Goal: Transaction & Acquisition: Purchase product/service

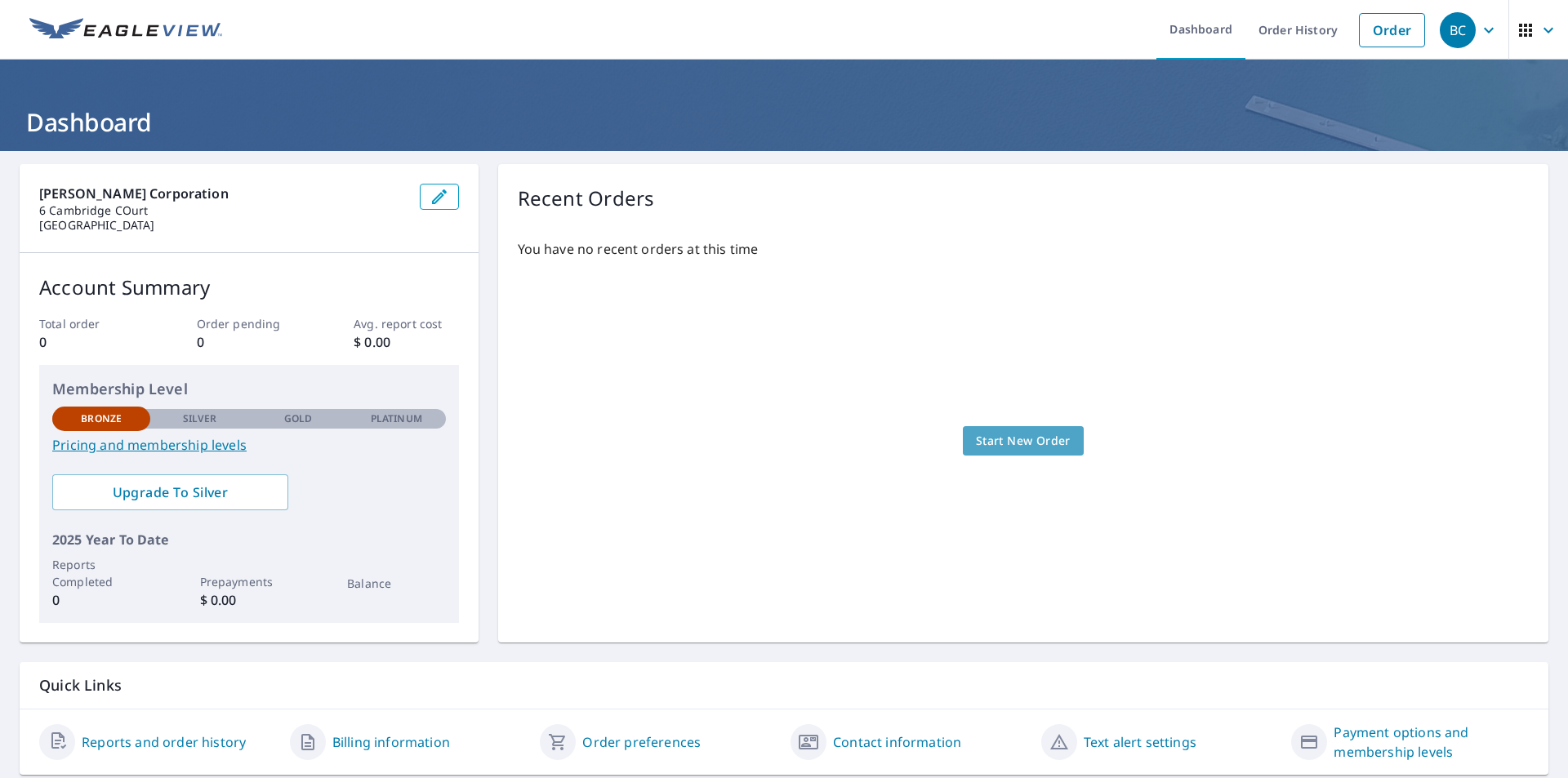
click at [1013, 441] on span "Start New Order" at bounding box center [1023, 441] width 94 height 21
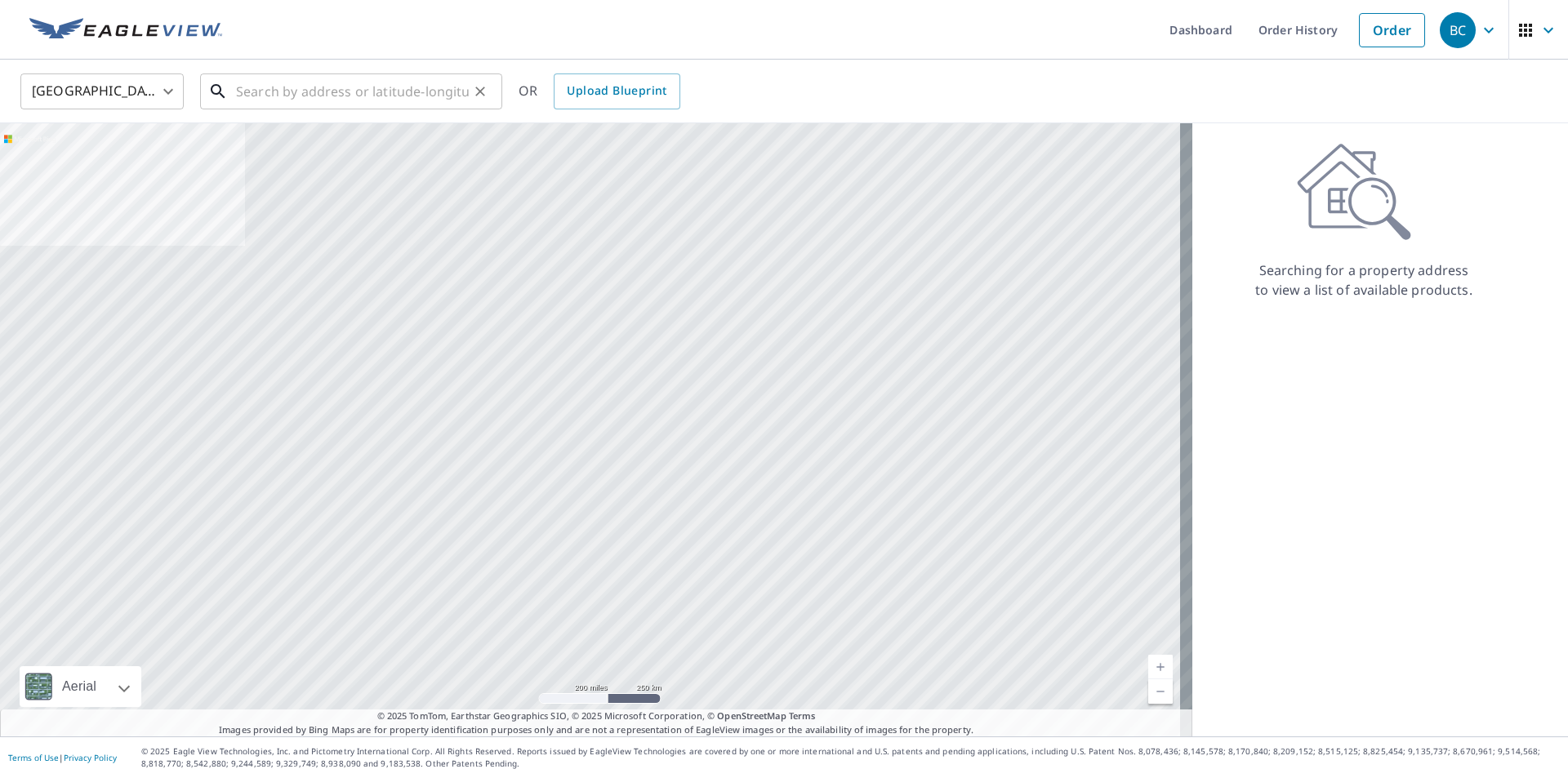
click at [423, 107] on input "text" at bounding box center [352, 91] width 233 height 45
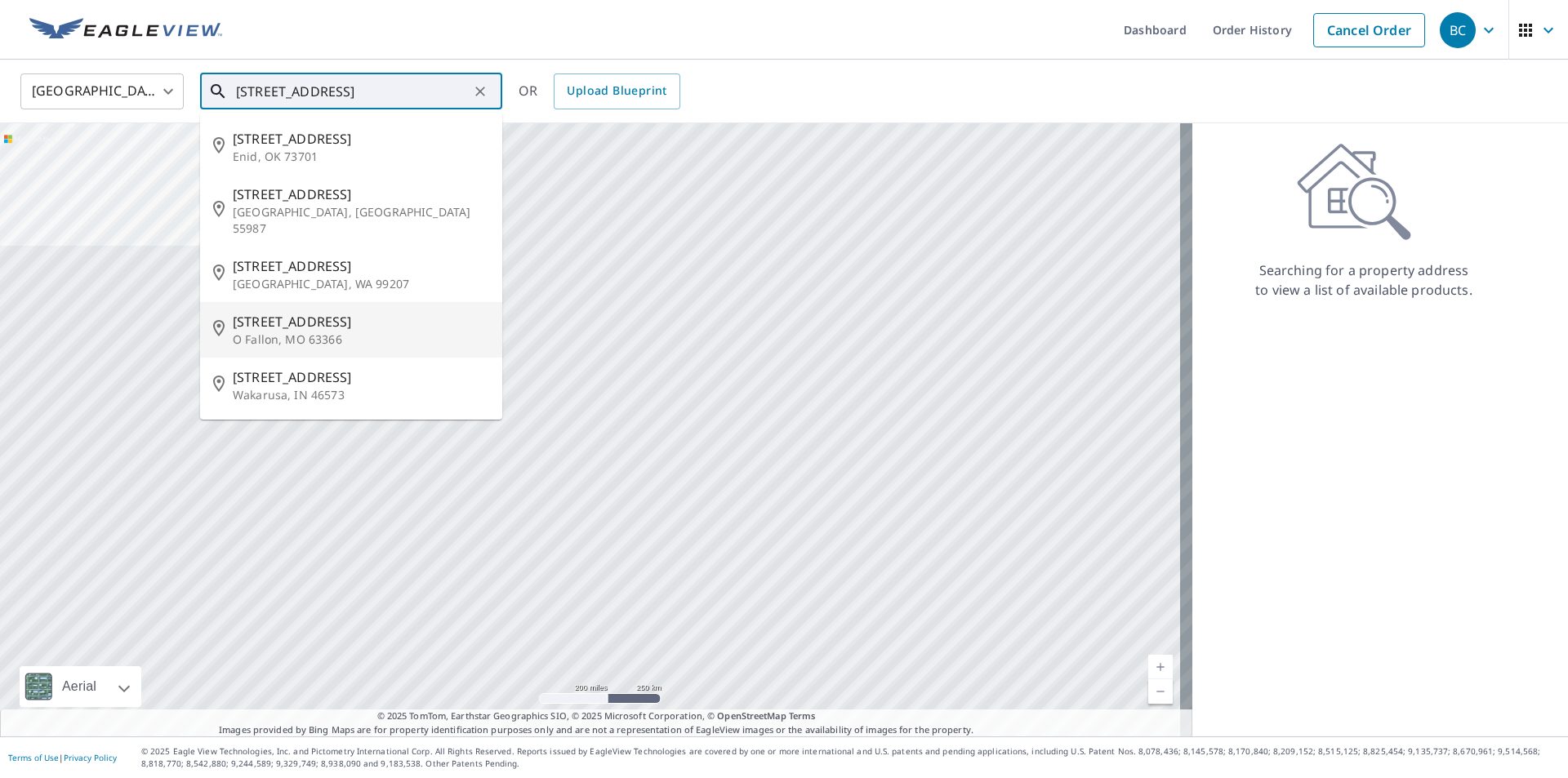
click at [292, 312] on span "[STREET_ADDRESS]" at bounding box center [361, 322] width 256 height 20
type input "[STREET_ADDRESS]"
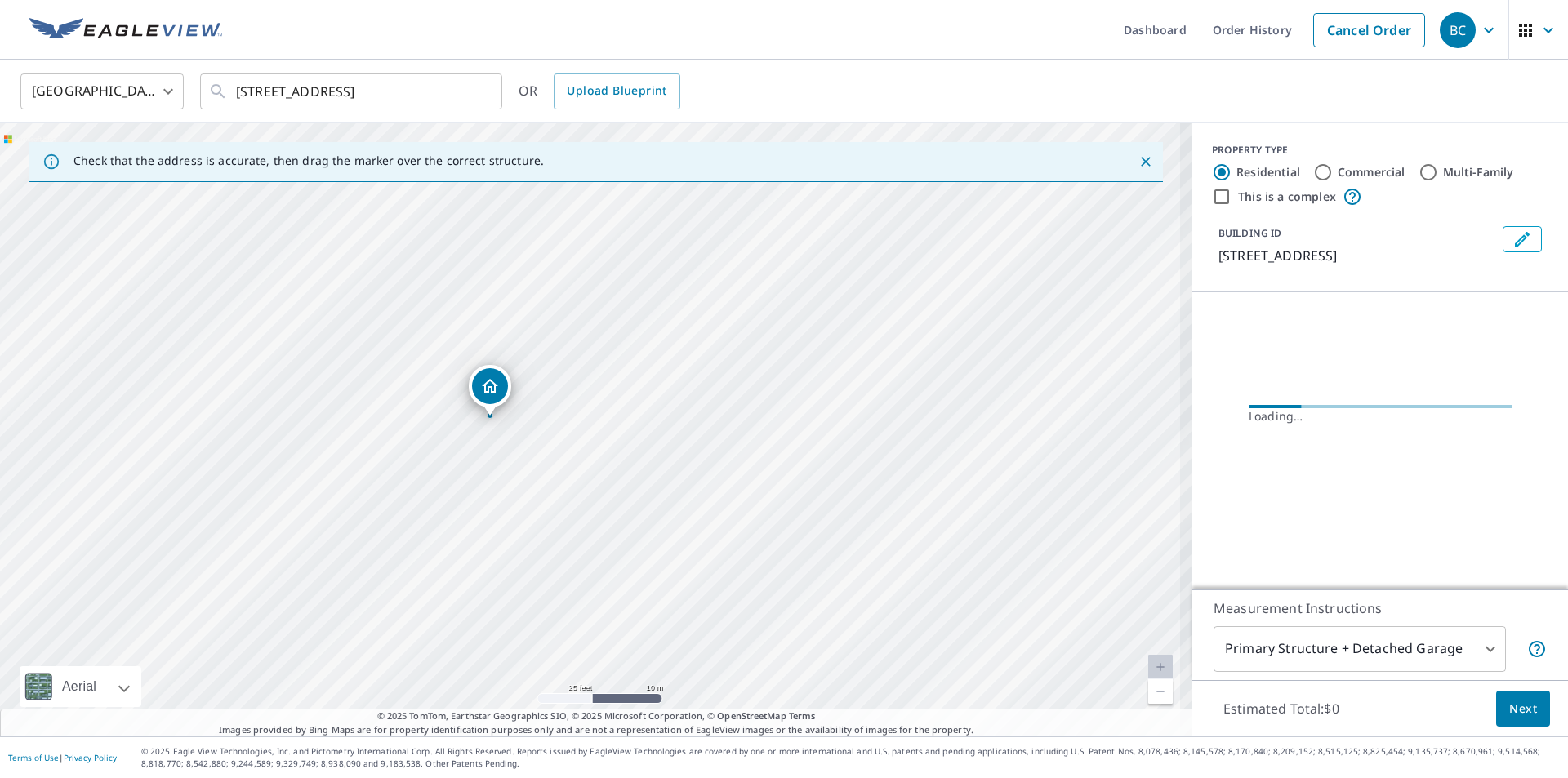
drag, startPoint x: 512, startPoint y: 511, endPoint x: 619, endPoint y: 453, distance: 121.7
click at [619, 453] on div "[STREET_ADDRESS]" at bounding box center [596, 430] width 1192 height 613
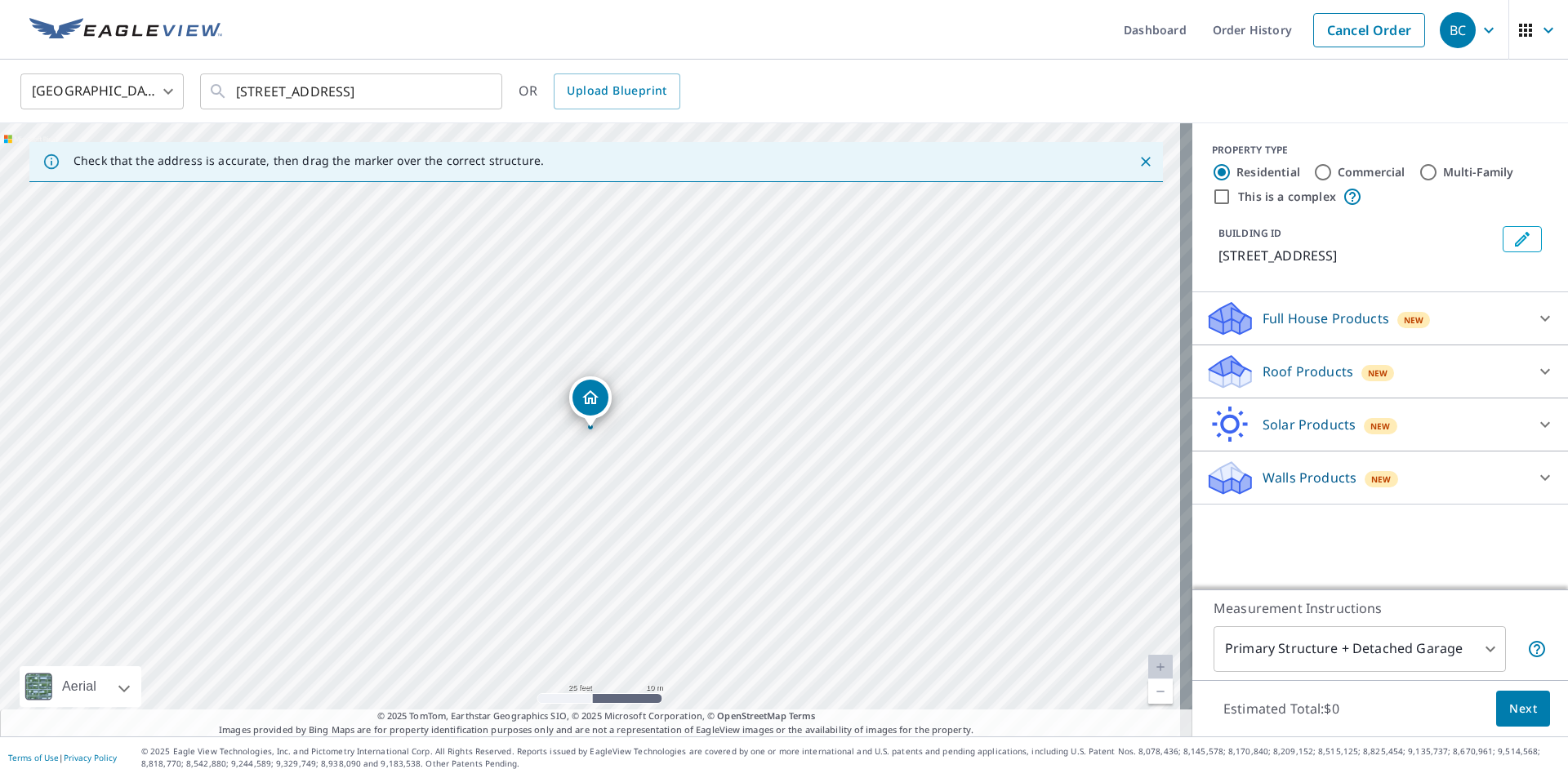
click at [586, 459] on div "[STREET_ADDRESS]" at bounding box center [596, 430] width 1192 height 613
click at [1353, 173] on label "Commercial" at bounding box center [1371, 172] width 68 height 16
click at [1332, 173] on input "Commercial" at bounding box center [1322, 172] width 20 height 20
radio input "true"
type input "4"
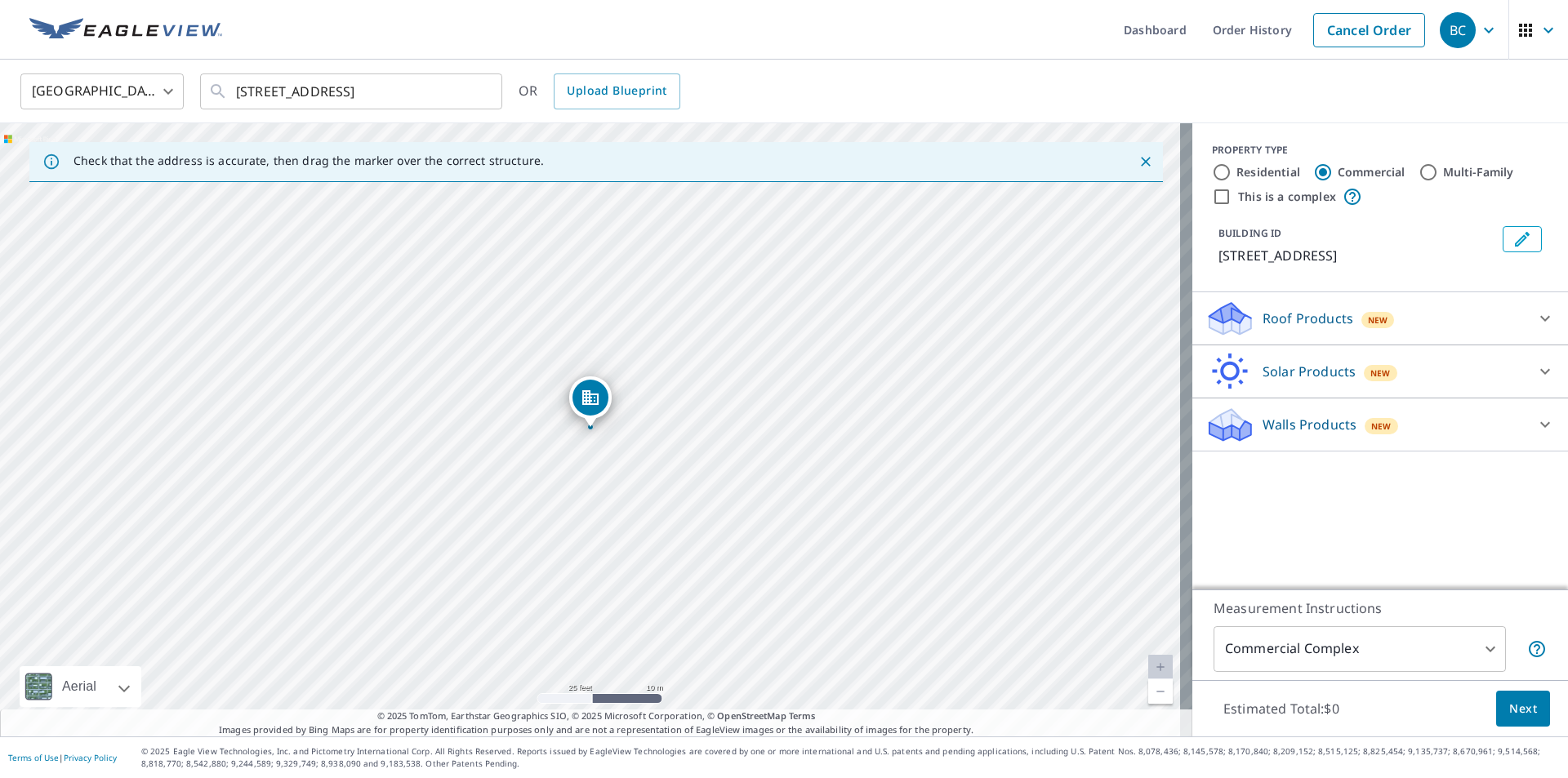
click at [1423, 336] on div "Roof Products New" at bounding box center [1364, 319] width 320 height 39
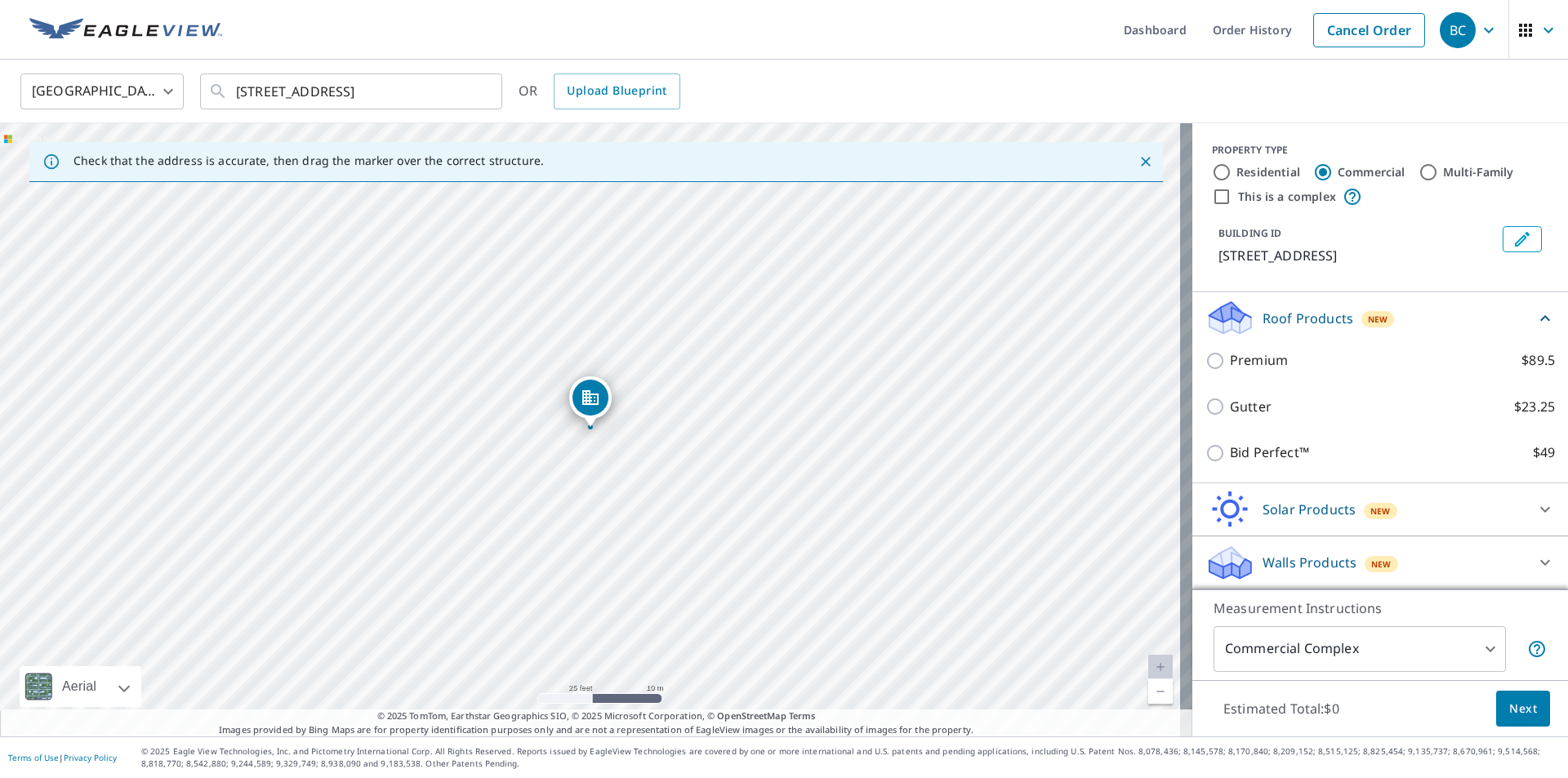
click at [1416, 516] on div "Solar Products New" at bounding box center [1364, 509] width 320 height 39
drag, startPoint x: 1354, startPoint y: 418, endPoint x: 1340, endPoint y: 325, distance: 94.0
click at [1340, 325] on div "Roof Products New Premium $89.5 Gutter $23.25 Bid Perfect™ $49" at bounding box center [1379, 388] width 375 height 191
click at [1539, 505] on icon at bounding box center [1544, 509] width 20 height 20
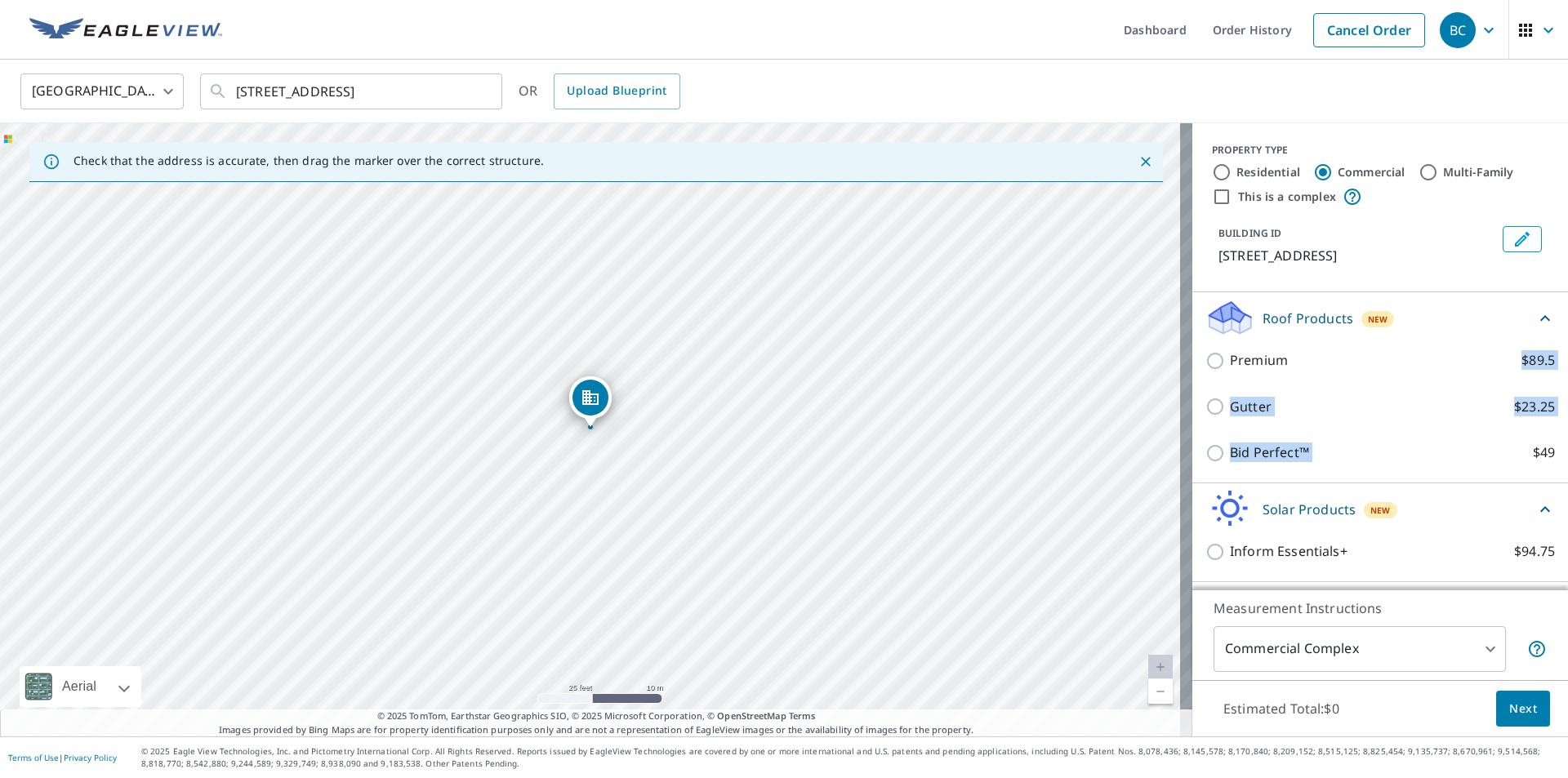
drag, startPoint x: 1431, startPoint y: 454, endPoint x: 1408, endPoint y: 344, distance: 112.4
click at [1410, 344] on div "Premium $89.5 Gutter $23.25 Bid Perfect™ $49" at bounding box center [1379, 406] width 350 height 139
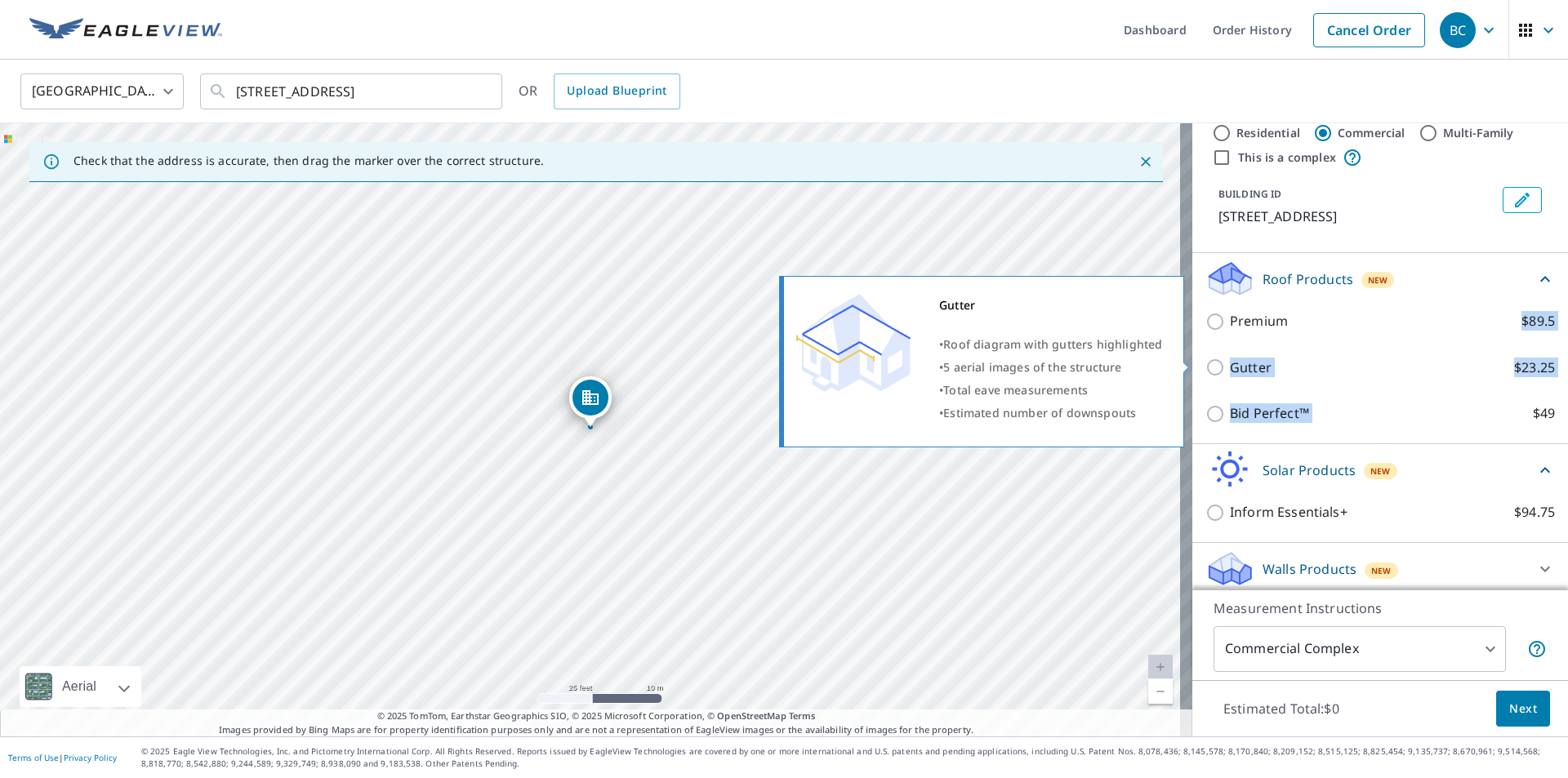
scroll to position [45, 0]
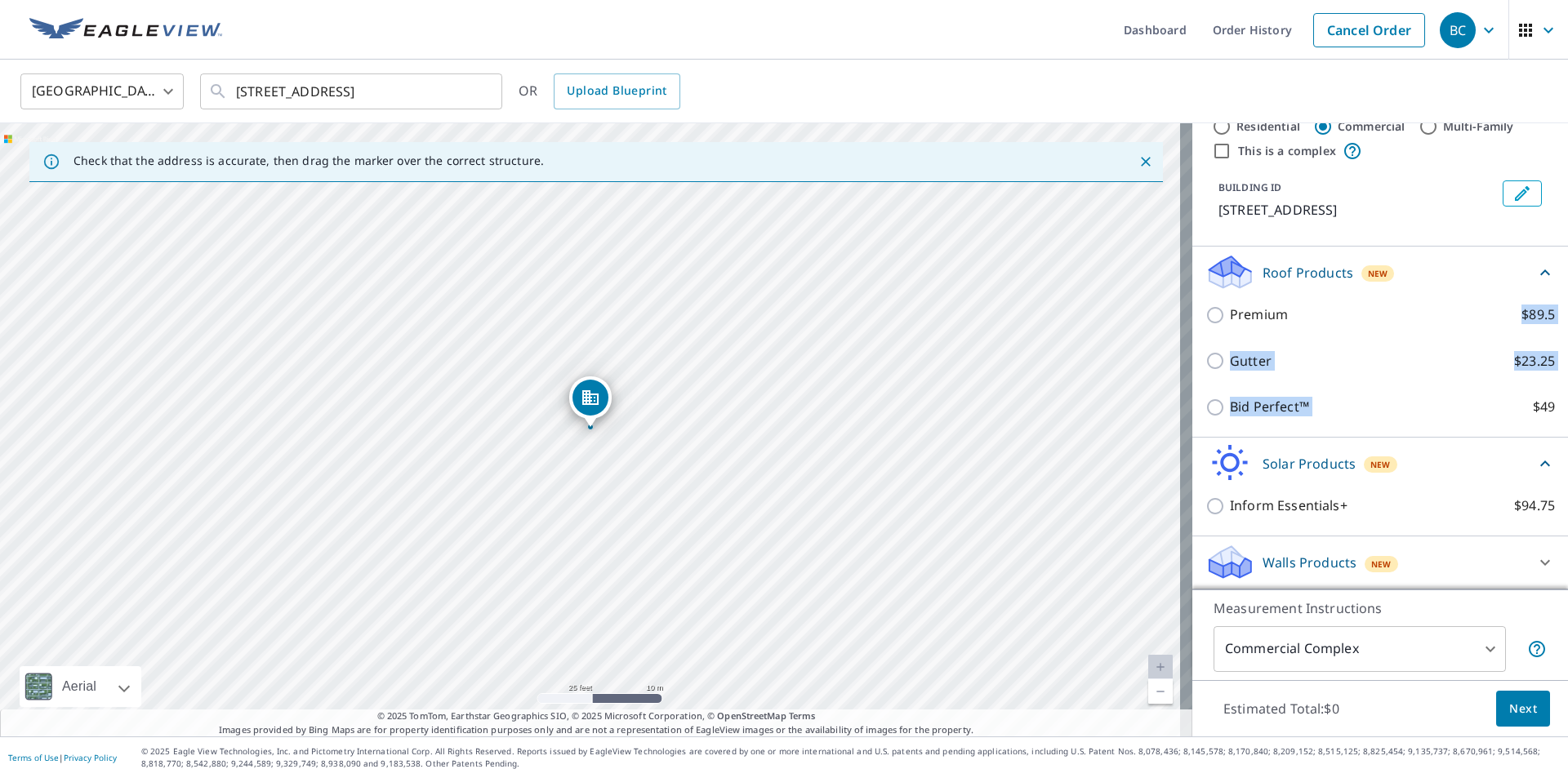
click at [1500, 559] on div "Walls Products New" at bounding box center [1364, 562] width 320 height 39
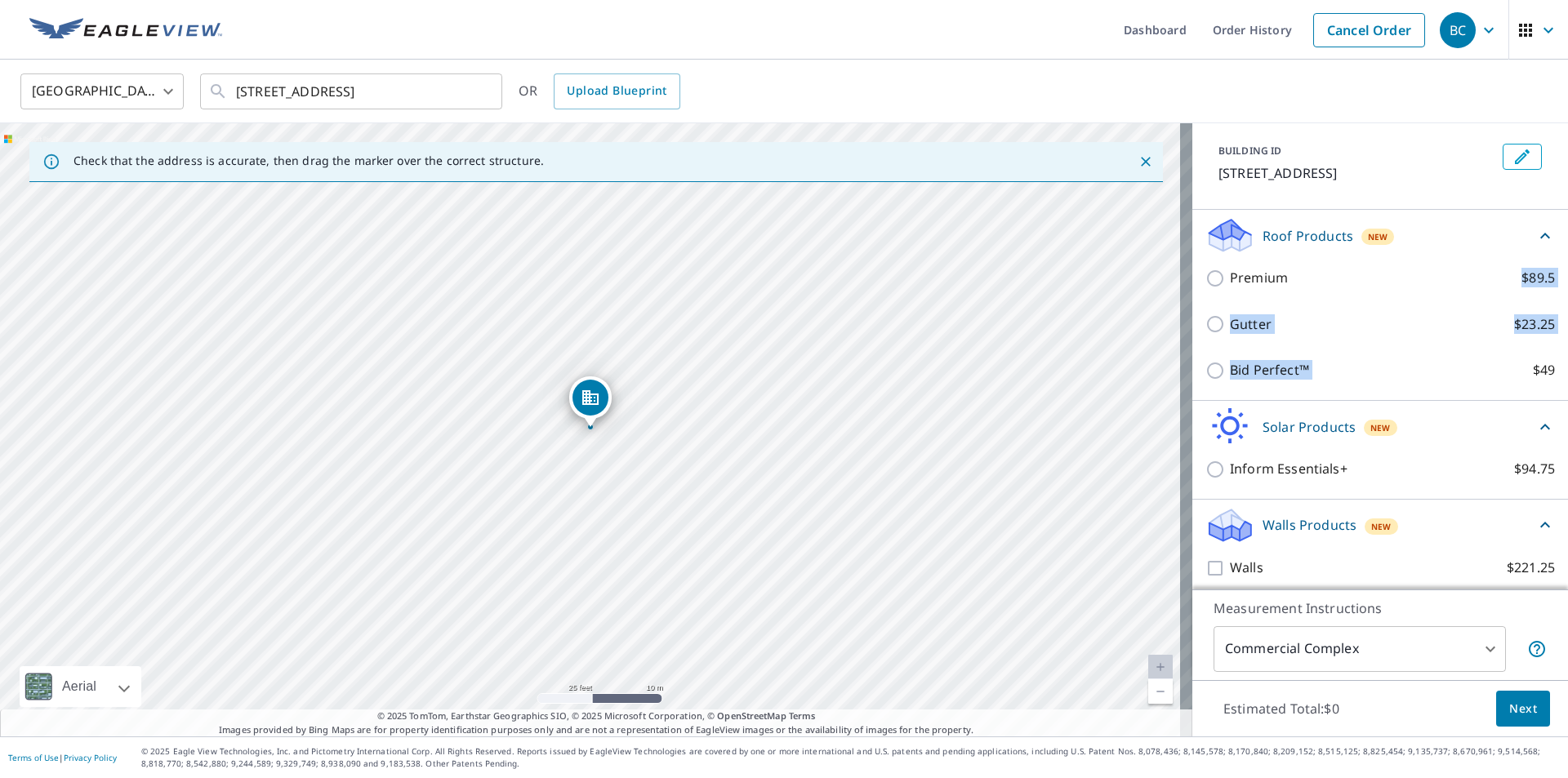
scroll to position [91, 0]
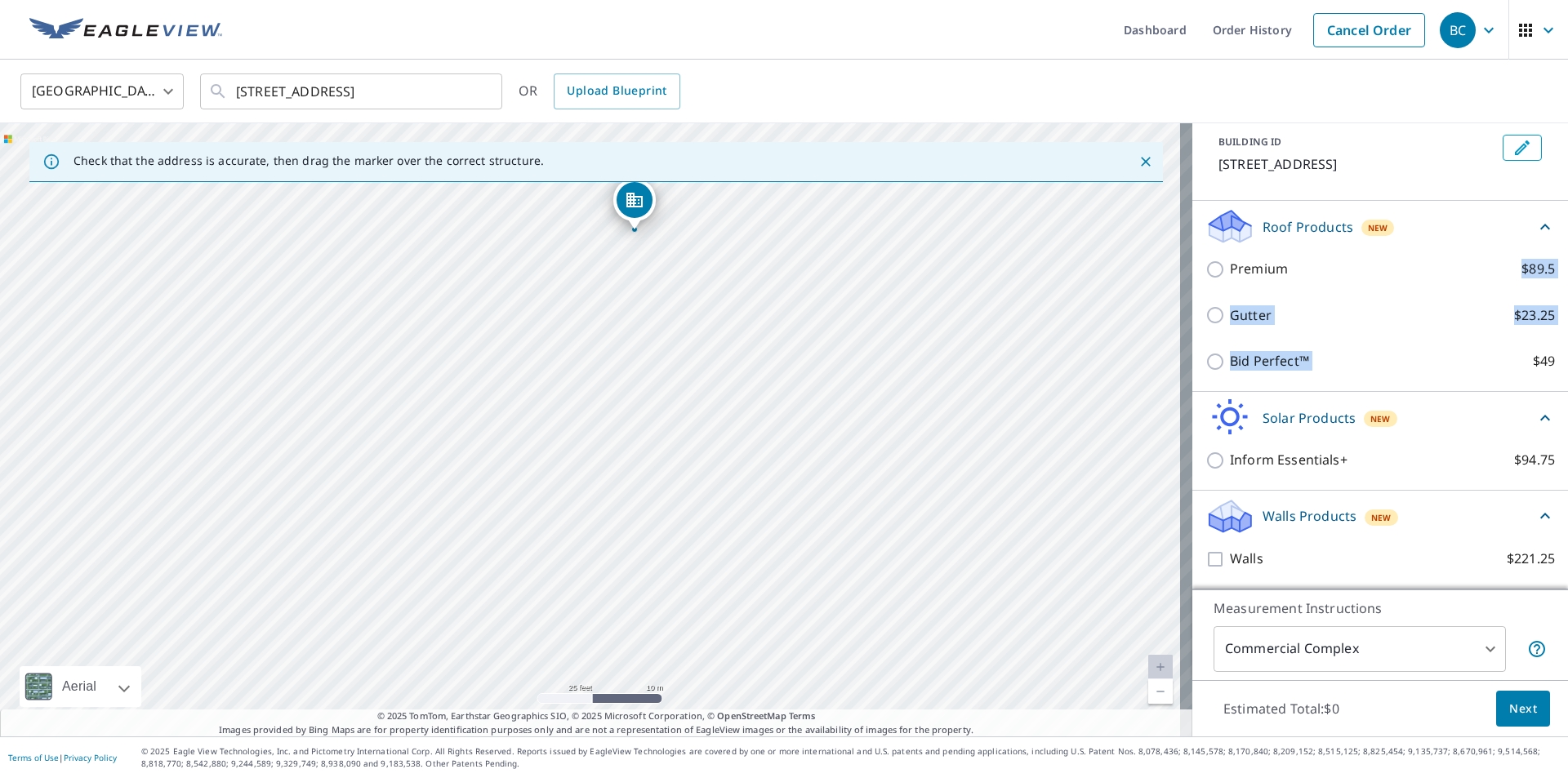
drag, startPoint x: 587, startPoint y: 555, endPoint x: 636, endPoint y: 277, distance: 282.3
click at [613, 384] on div "[STREET_ADDRESS]" at bounding box center [596, 430] width 1192 height 613
click at [637, 274] on div "[STREET_ADDRESS]" at bounding box center [596, 430] width 1192 height 613
click at [1528, 651] on icon at bounding box center [1536, 649] width 16 height 16
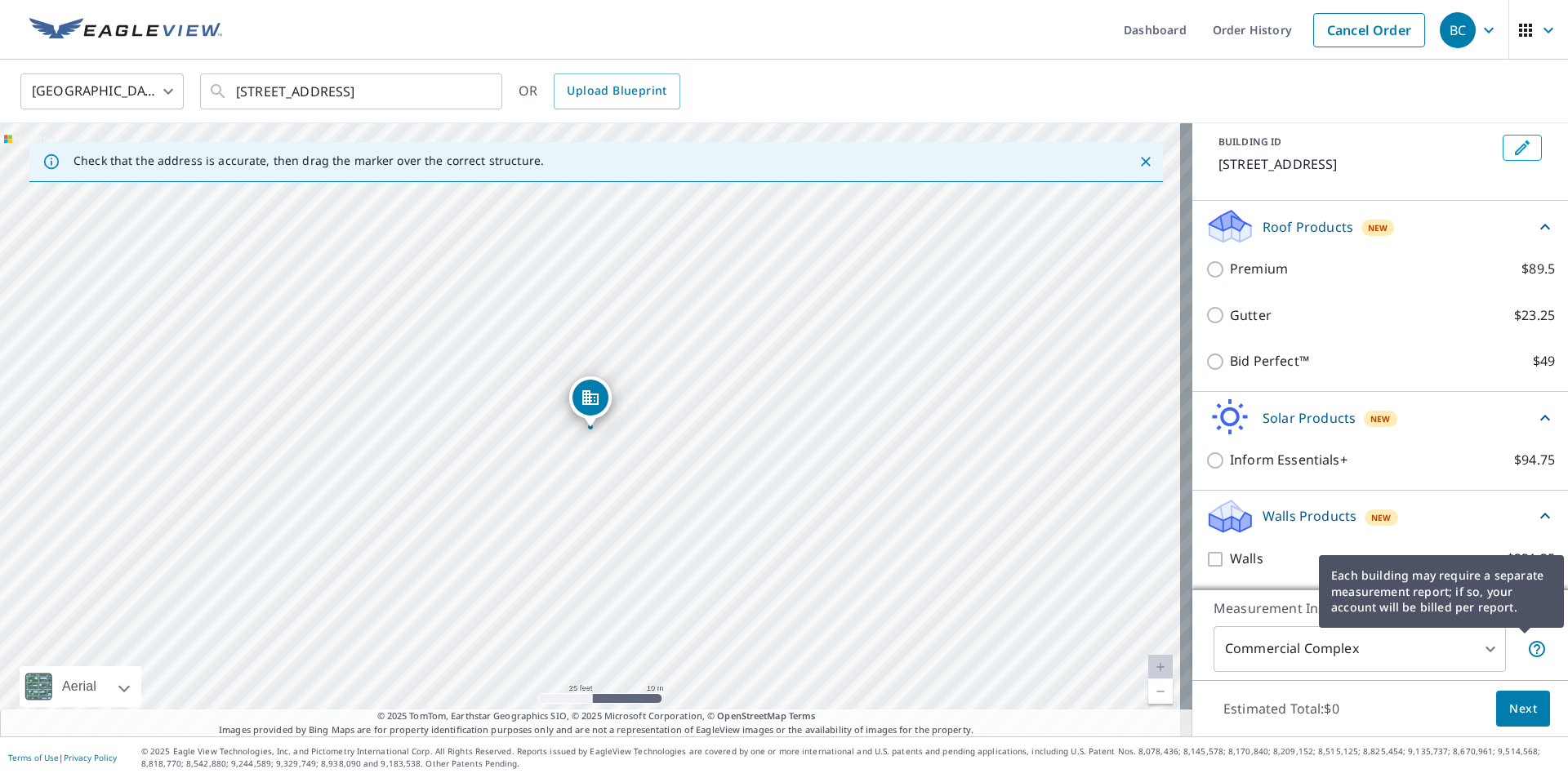
click at [1527, 647] on icon at bounding box center [1536, 649] width 20 height 20
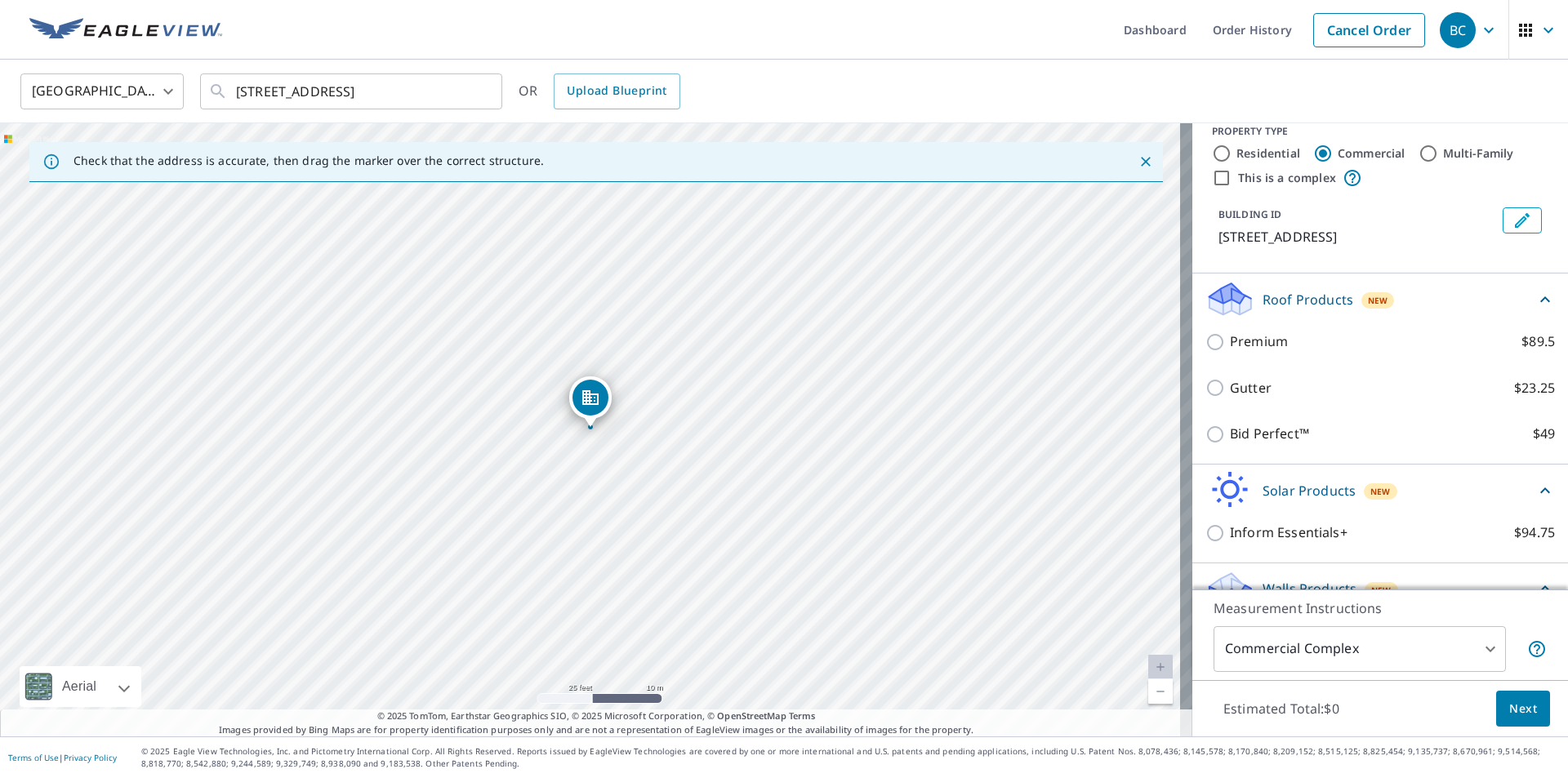
scroll to position [15, 0]
click at [1460, 649] on body "BC BC Dashboard Order History Cancel Order [DEMOGRAPHIC_DATA][GEOGRAPHIC_DATA] …" at bounding box center [784, 389] width 1568 height 778
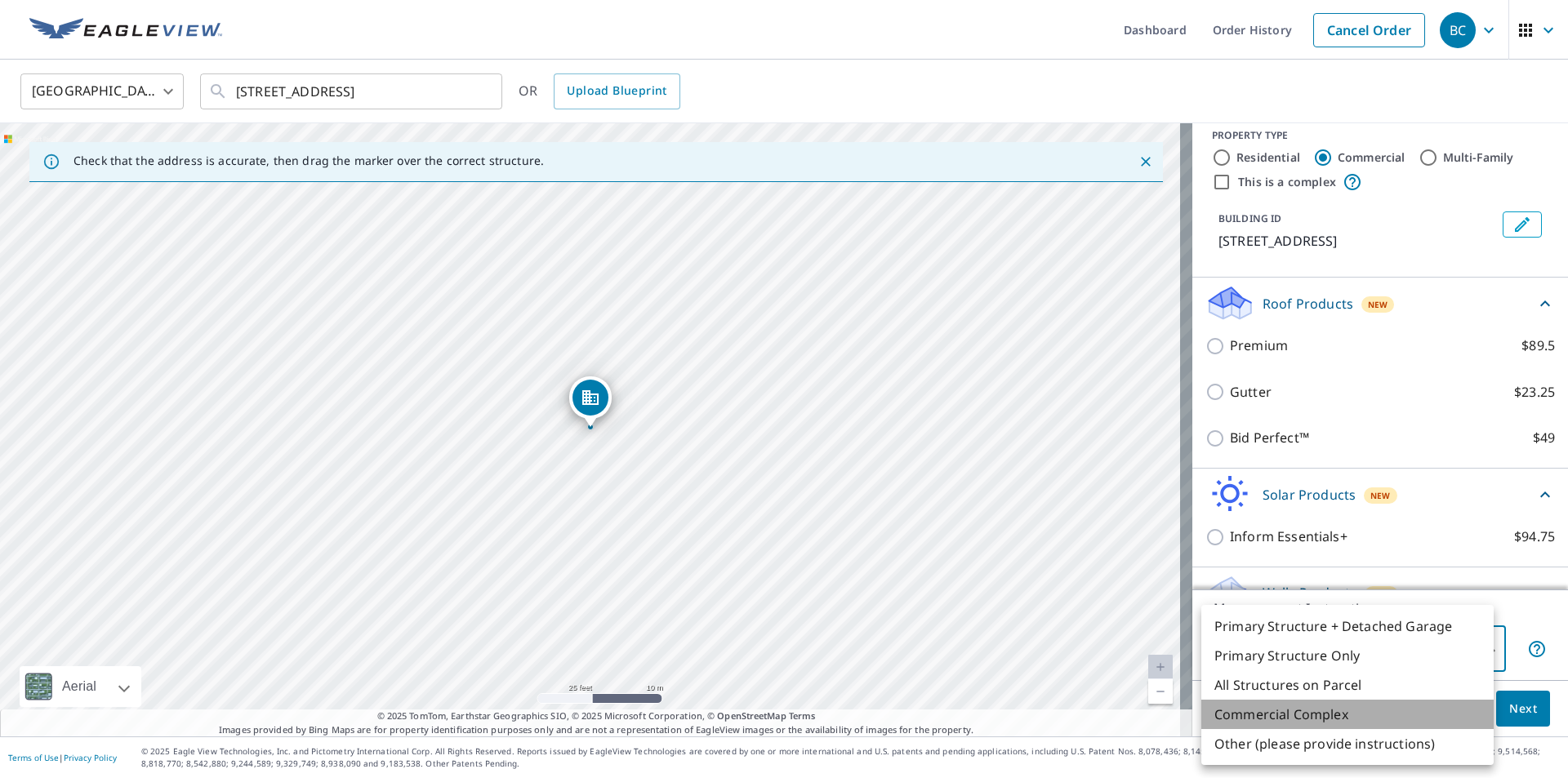
click at [1276, 716] on li "Commercial Complex" at bounding box center [1347, 714] width 292 height 29
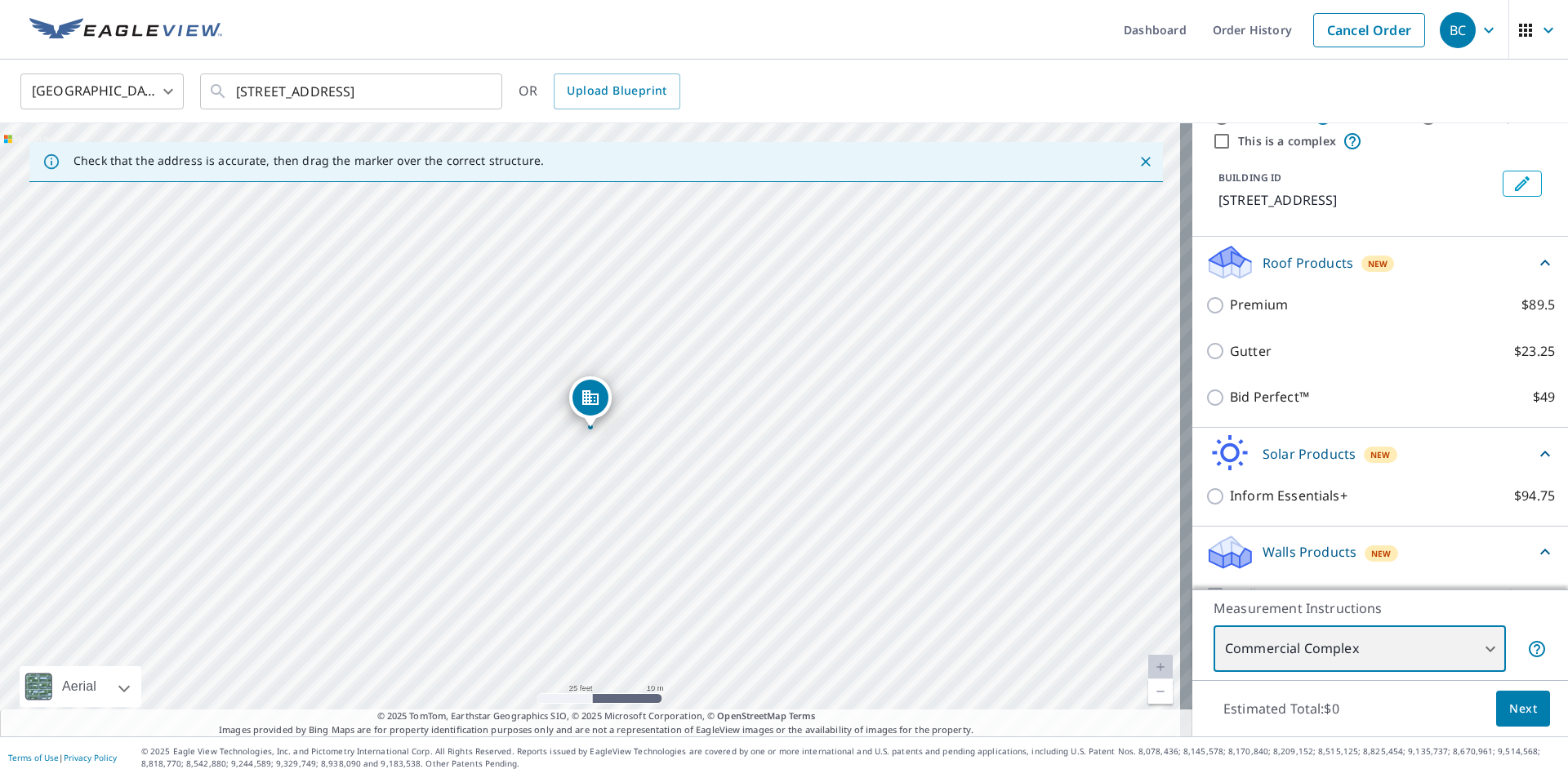
scroll to position [0, 0]
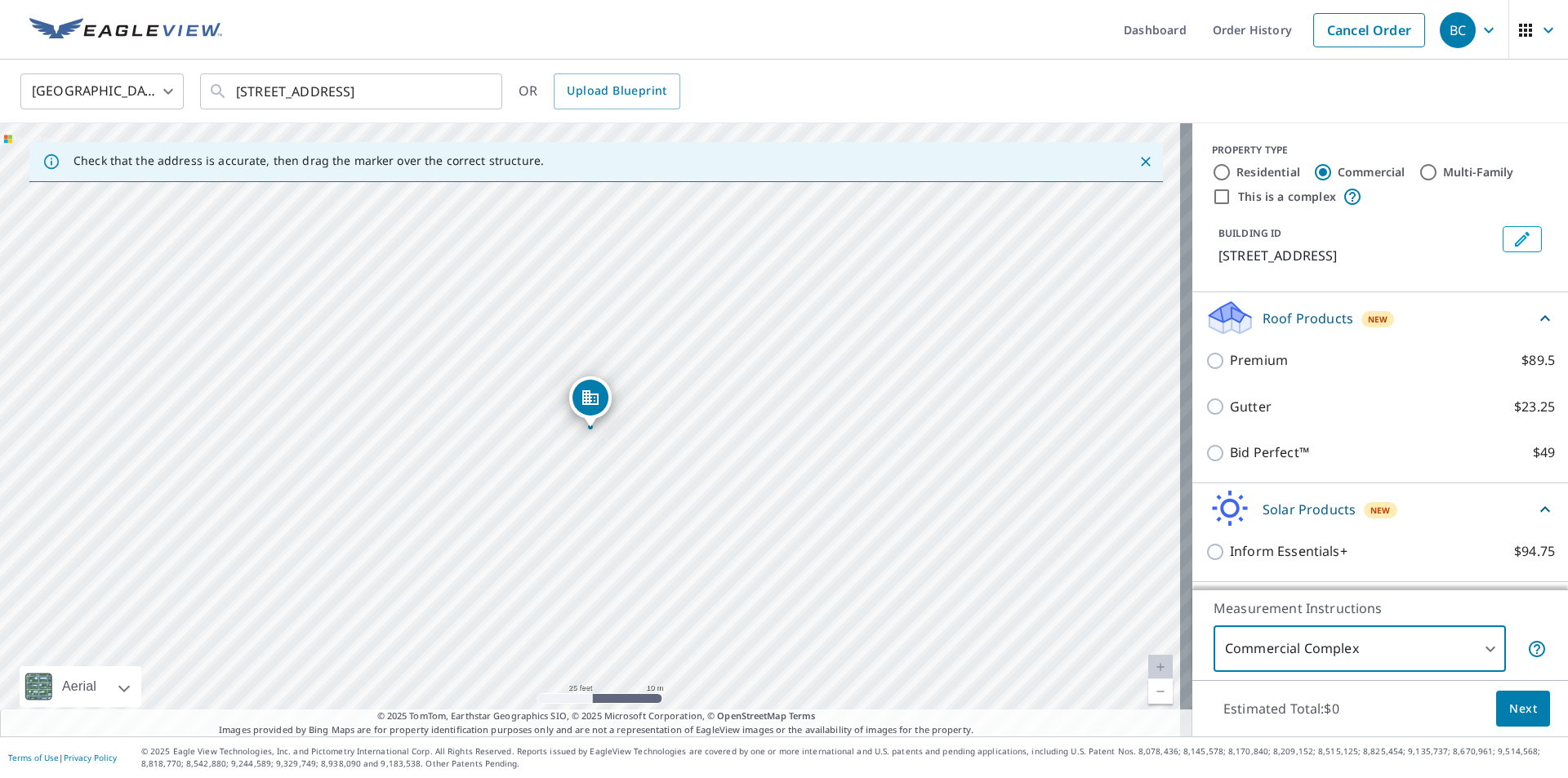
click at [1301, 318] on p "Roof Products" at bounding box center [1308, 318] width 91 height 20
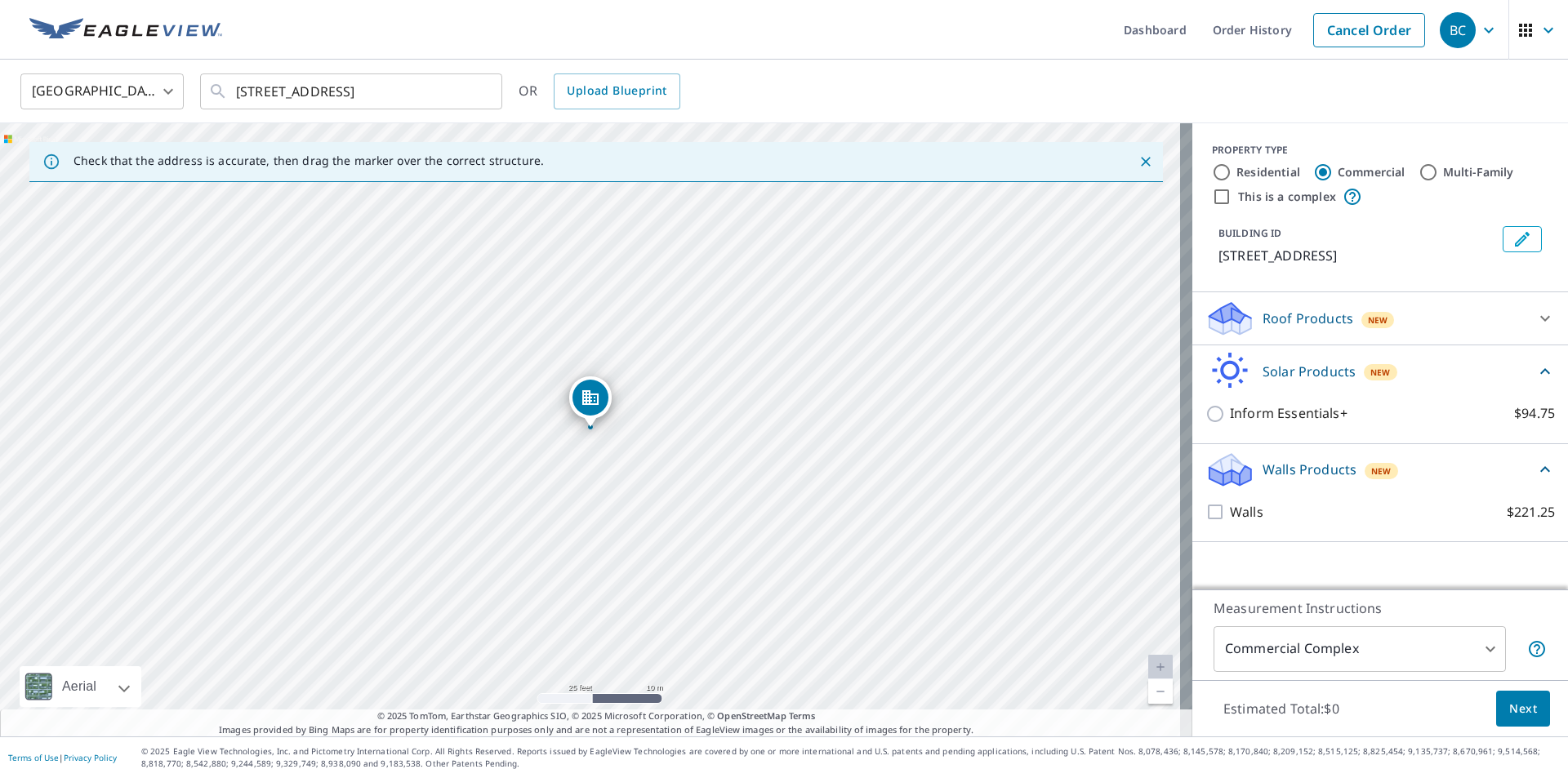
click at [1302, 317] on p "Roof Products" at bounding box center [1308, 318] width 91 height 20
